Goal: Navigation & Orientation: Find specific page/section

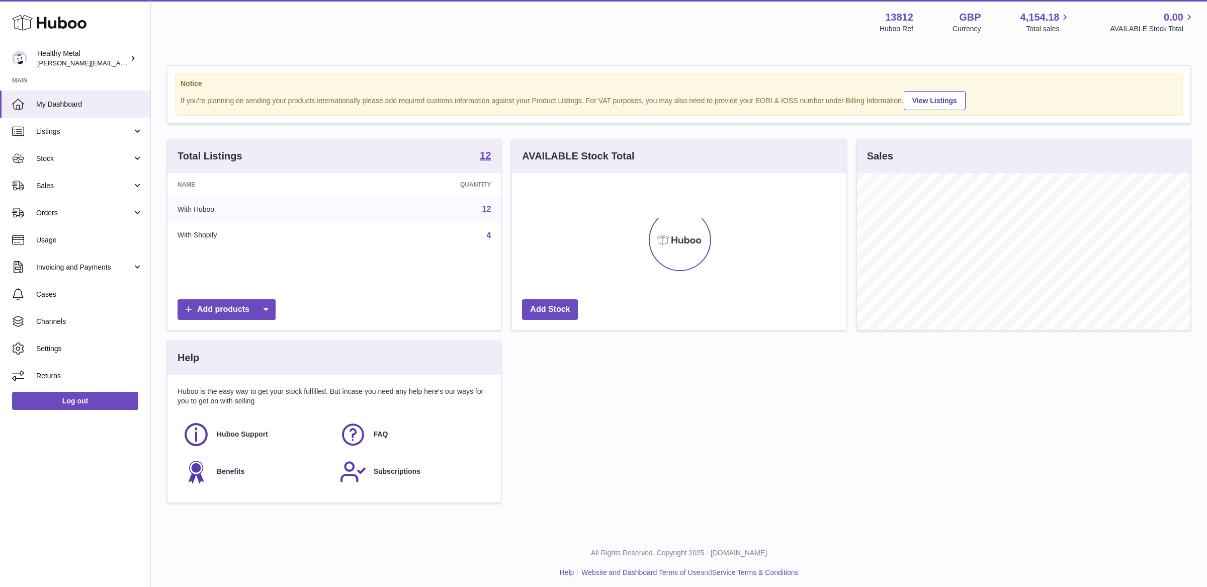
scroll to position [156, 333]
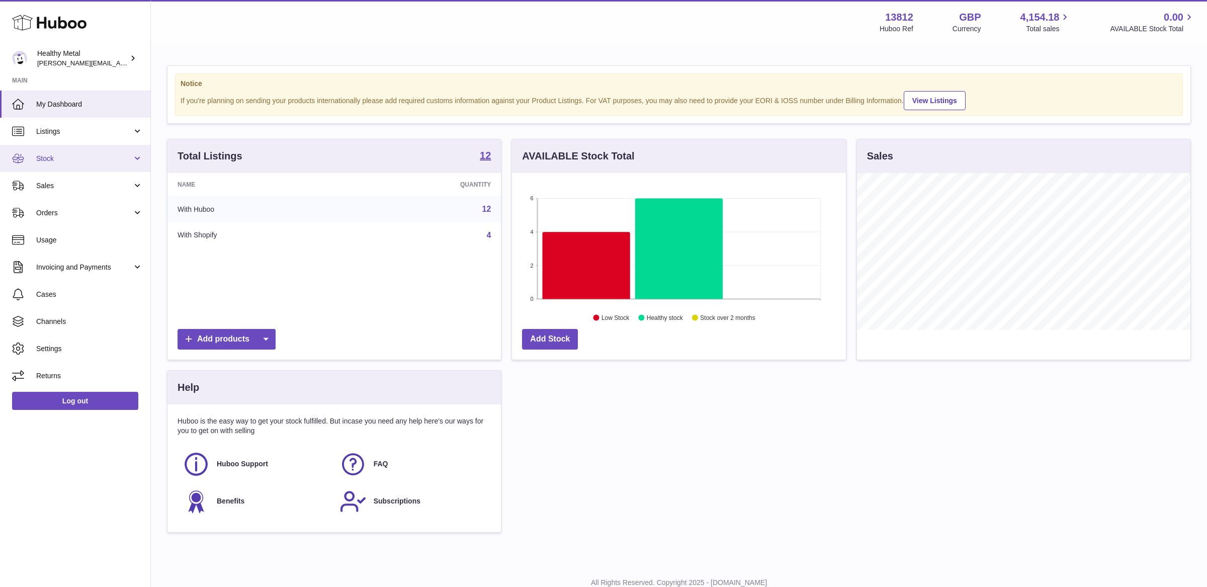
click at [70, 167] on link "Stock" at bounding box center [75, 158] width 150 height 27
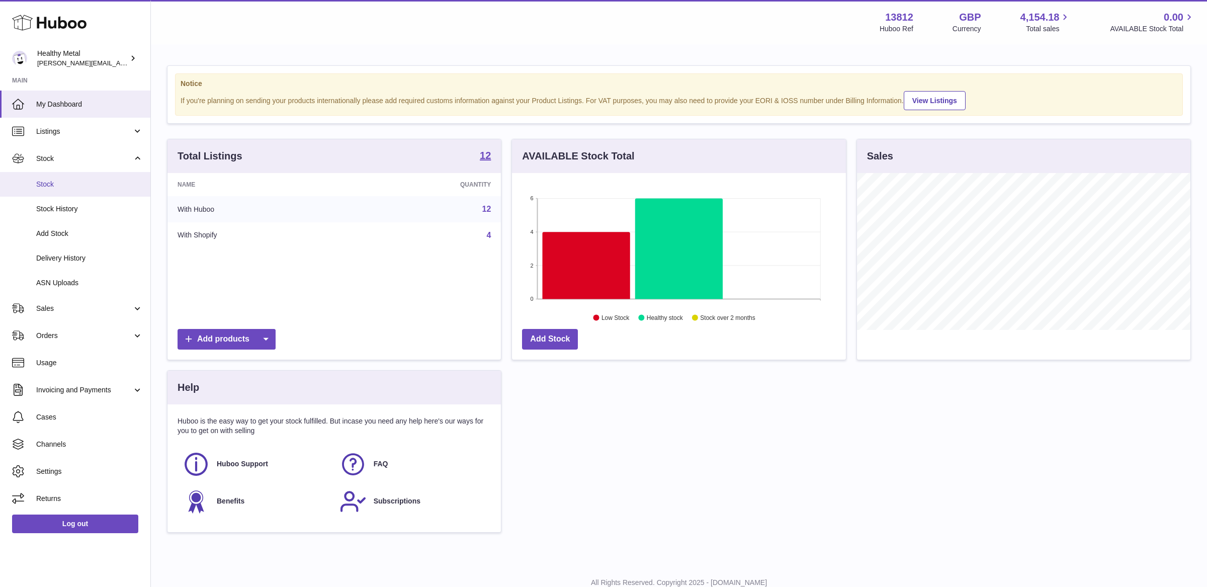
click at [59, 192] on link "Stock" at bounding box center [75, 184] width 150 height 25
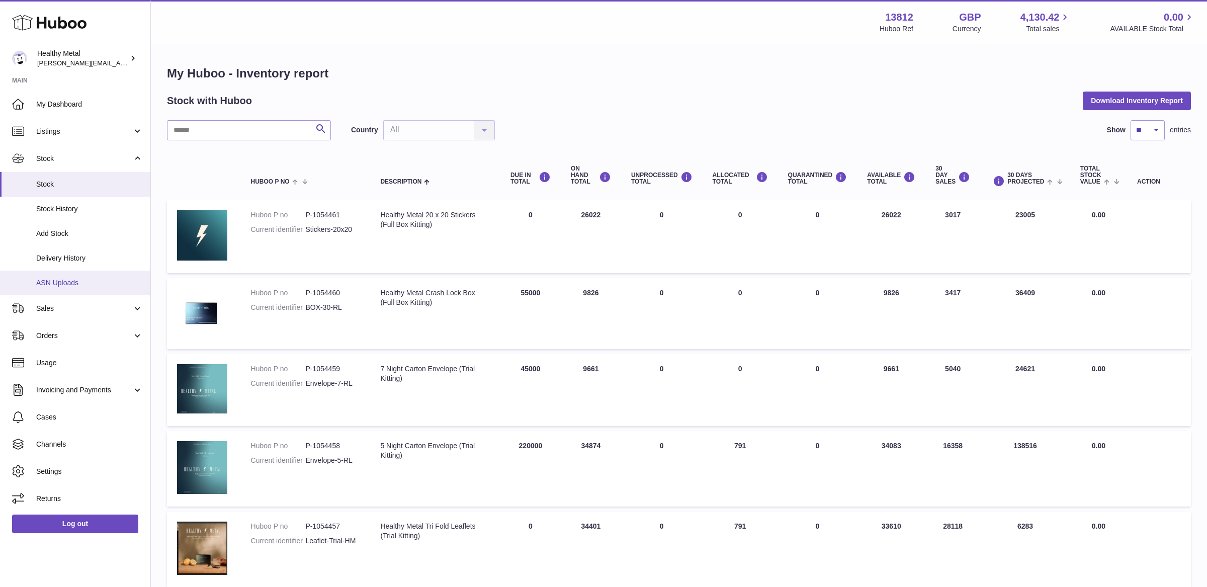
click at [77, 280] on span "ASN Uploads" at bounding box center [89, 283] width 107 height 10
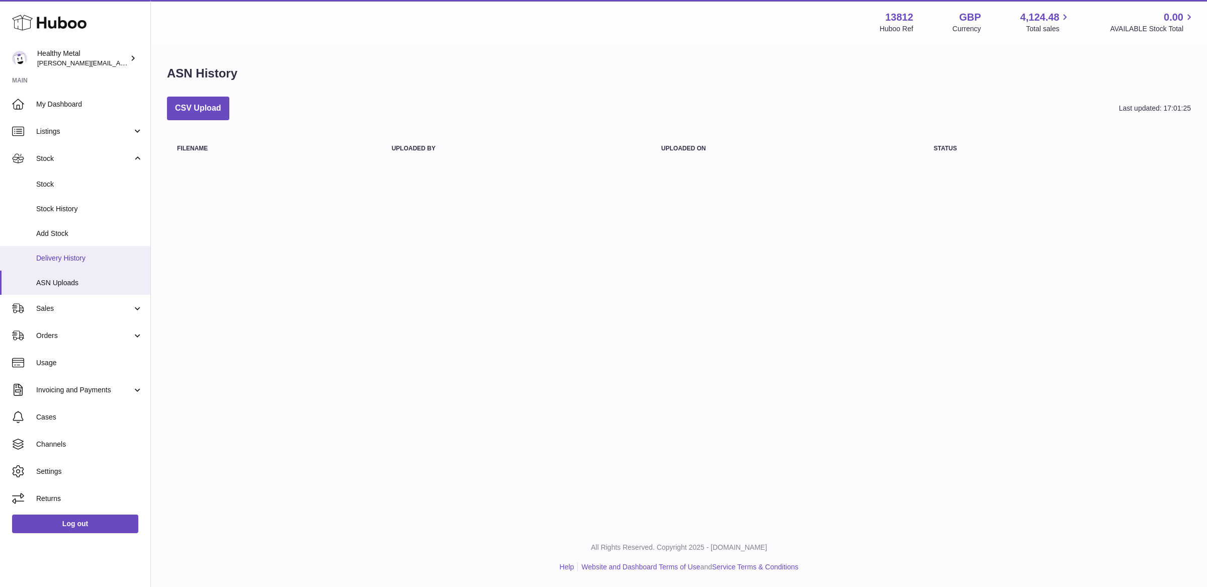
click at [84, 264] on link "Delivery History" at bounding box center [75, 258] width 150 height 25
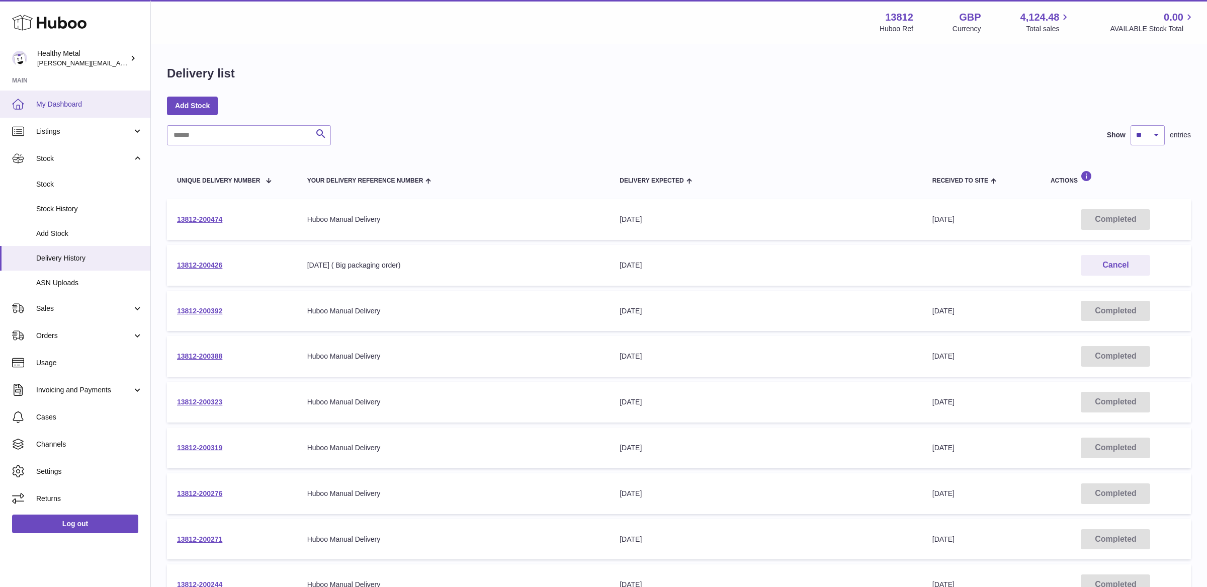
click at [64, 98] on link "My Dashboard" at bounding box center [75, 104] width 150 height 27
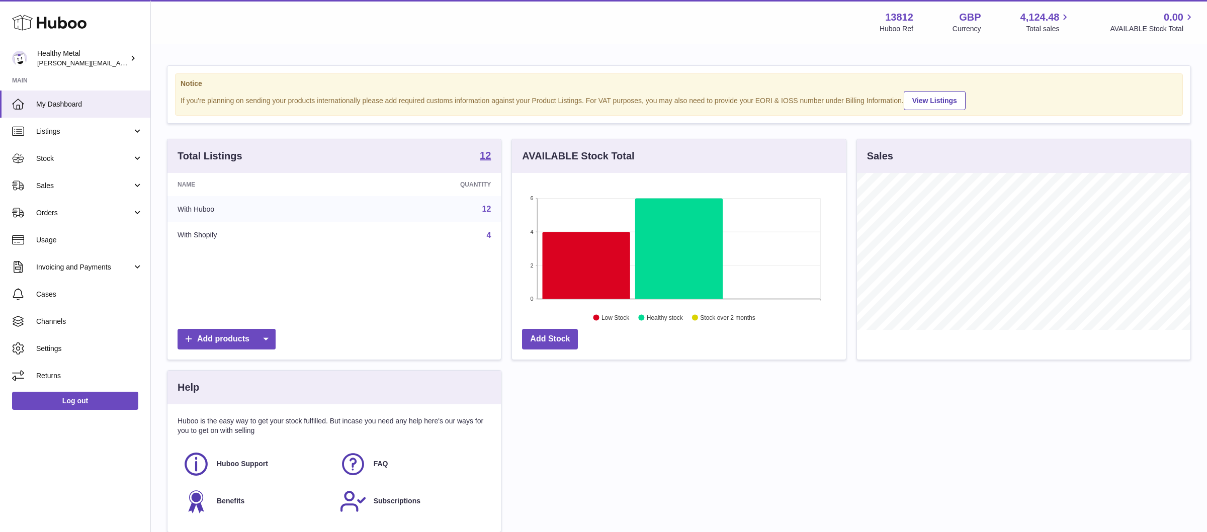
scroll to position [156, 333]
click at [103, 158] on span "Stock" at bounding box center [84, 159] width 96 height 10
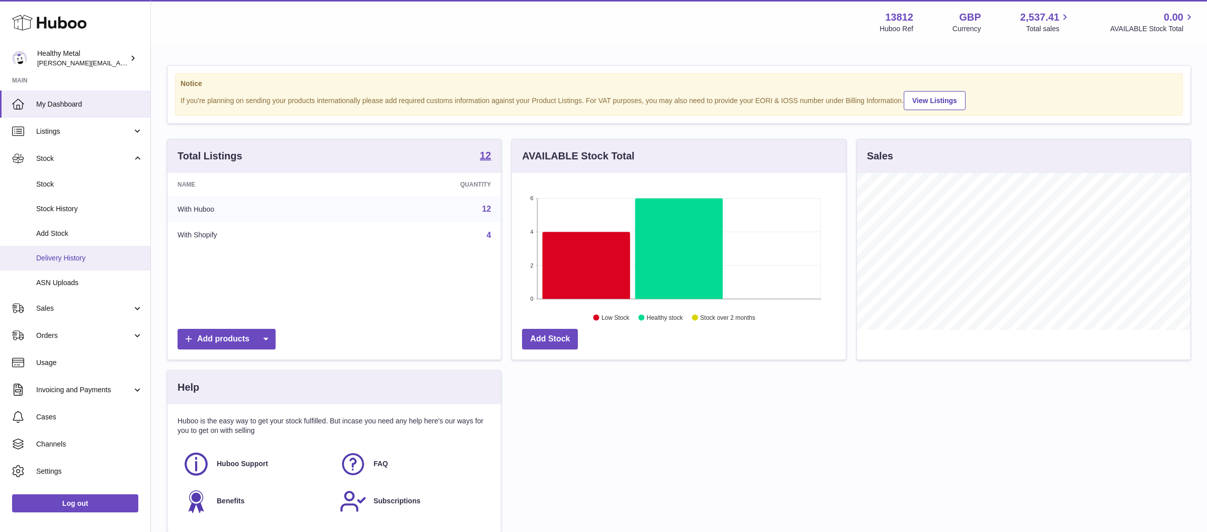
click at [61, 256] on span "Delivery History" at bounding box center [89, 258] width 107 height 10
